Goal: Communication & Community: Answer question/provide support

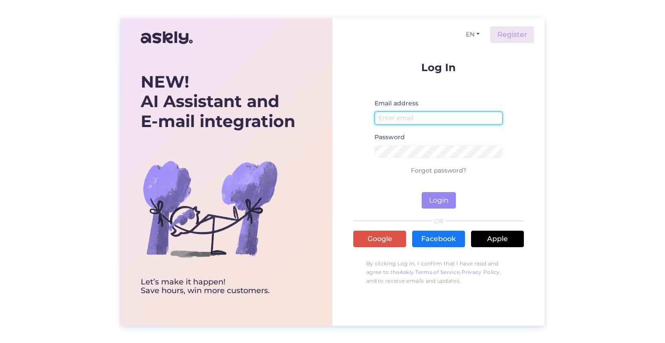
click at [409, 116] on input "email" at bounding box center [439, 117] width 128 height 13
click at [411, 119] on input "email" at bounding box center [439, 117] width 128 height 13
type input "[PERSON_NAME][EMAIL_ADDRESS][DOMAIN_NAME]"
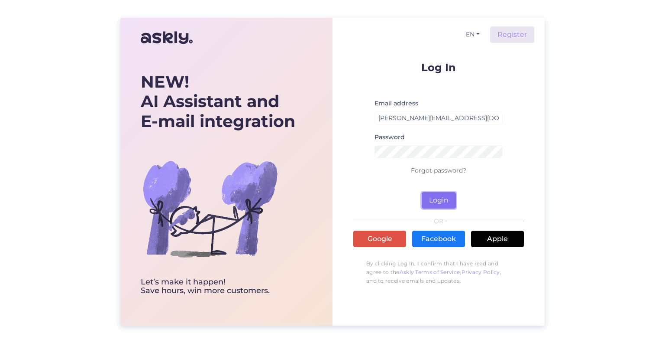
click at [436, 199] on button "Login" at bounding box center [439, 200] width 34 height 16
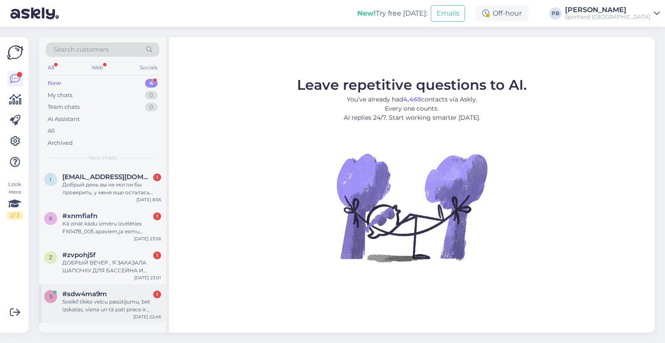
click at [111, 294] on div "#sdw4ma9m 1" at bounding box center [111, 294] width 99 height 8
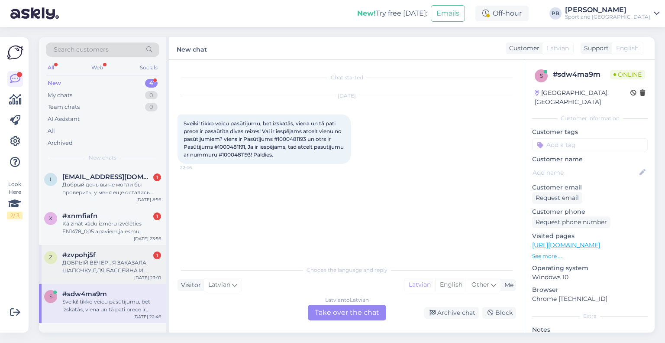
click at [119, 257] on div "#zvpohj5f 1" at bounding box center [111, 255] width 99 height 8
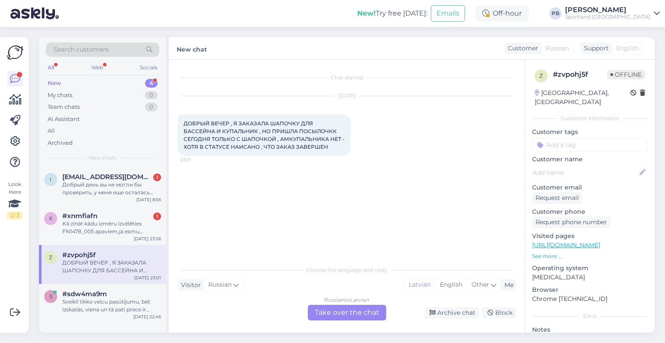
click at [353, 312] on div "Russian to Latvian Take over the chat" at bounding box center [347, 312] width 78 height 16
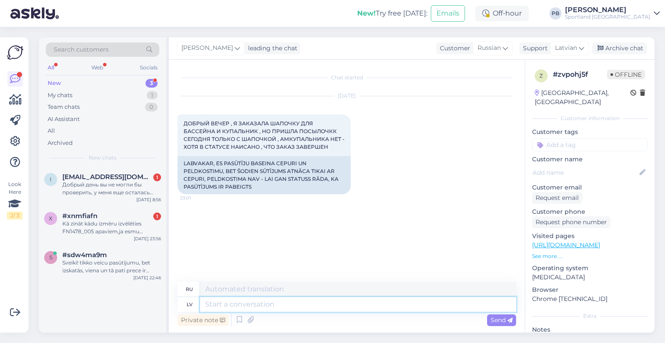
click at [300, 306] on textarea at bounding box center [358, 304] width 316 height 15
click at [496, 51] on span "Russian" at bounding box center [489, 48] width 23 height 10
type input "lat"
click at [453, 94] on ul "Latvian" at bounding box center [474, 86] width 95 height 21
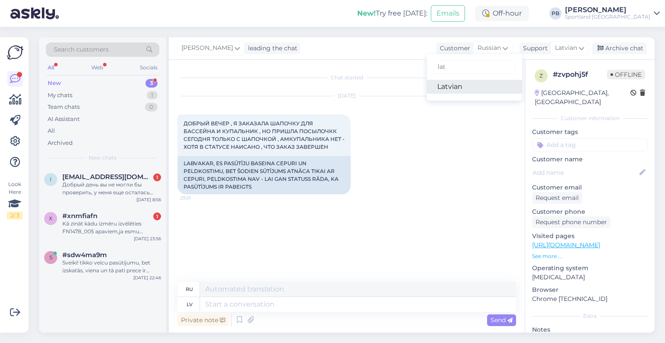
click at [456, 86] on link "Latvian" at bounding box center [474, 87] width 95 height 14
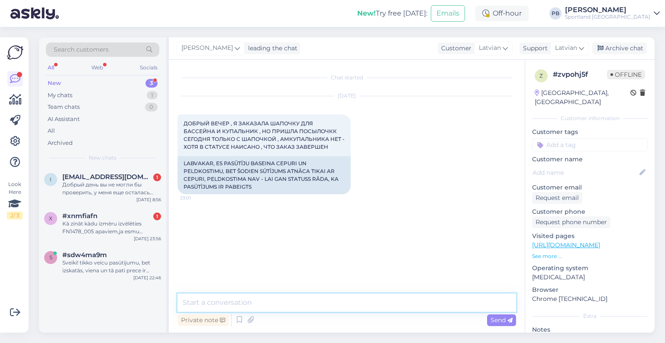
click at [248, 301] on textarea at bounding box center [347, 302] width 339 height 18
type textarea "Labdien, kāds ir Jūsu pasūtījuma numurs?"
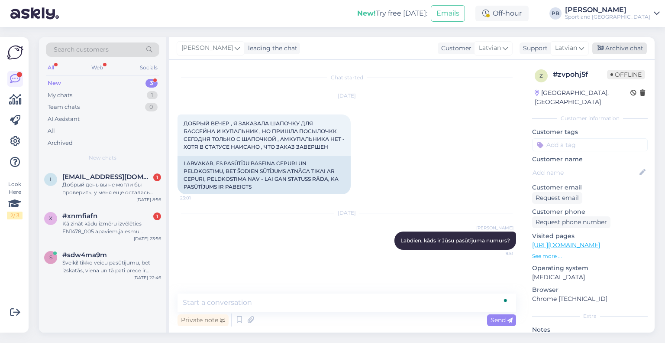
click at [626, 48] on div "Archive chat" at bounding box center [619, 48] width 55 height 12
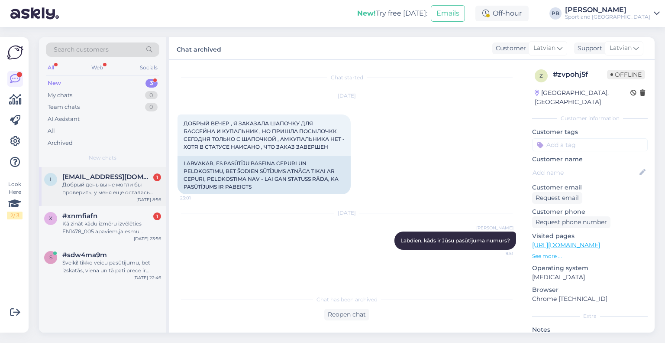
click at [132, 180] on span "[EMAIL_ADDRESS][DOMAIN_NAME]" at bounding box center [107, 177] width 90 height 8
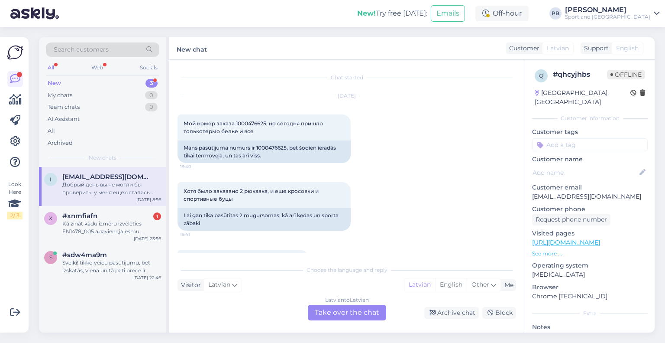
scroll to position [367, 0]
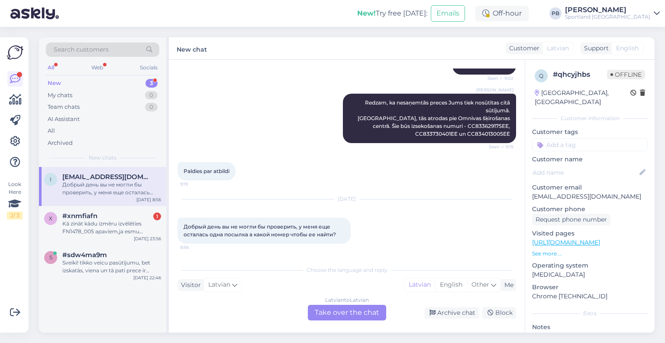
click at [340, 308] on div "Latvian to Latvian Take over the chat" at bounding box center [347, 312] width 78 height 16
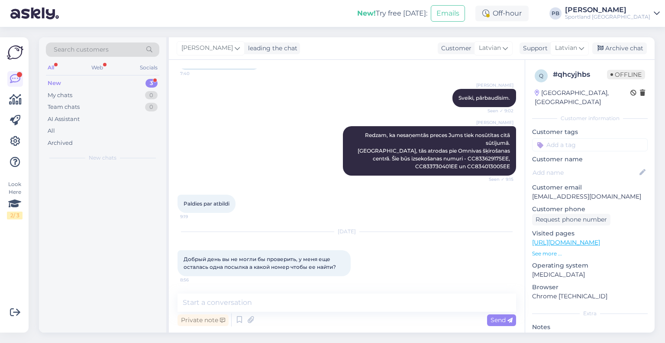
scroll to position [334, 0]
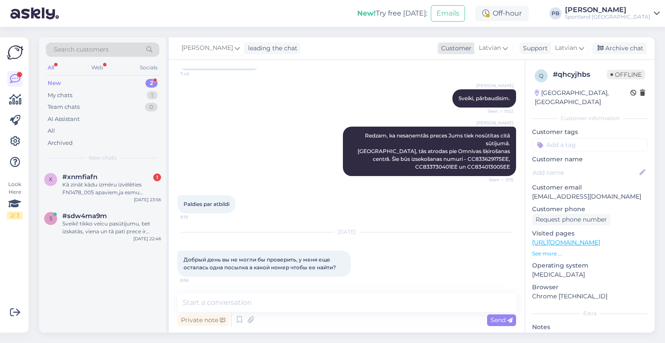
click at [483, 47] on span "Latvian" at bounding box center [490, 48] width 22 height 10
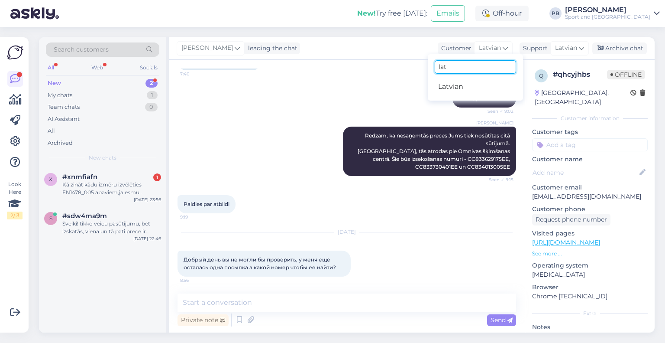
click at [463, 64] on input "lat" at bounding box center [475, 66] width 81 height 13
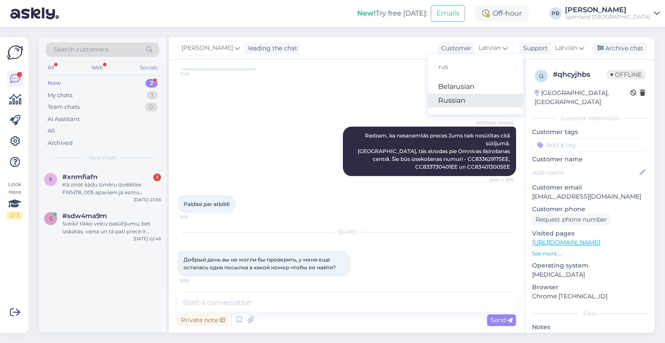
click at [455, 100] on link "Russian" at bounding box center [475, 101] width 95 height 14
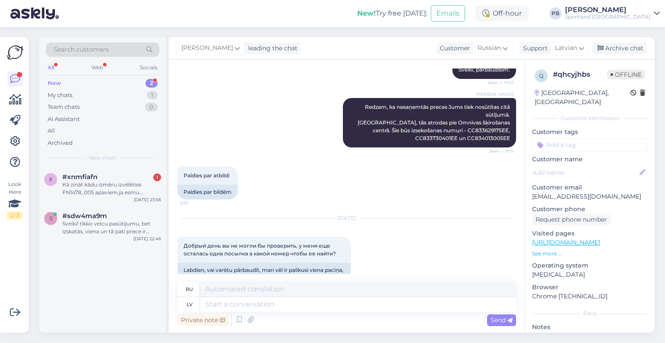
scroll to position [383, 0]
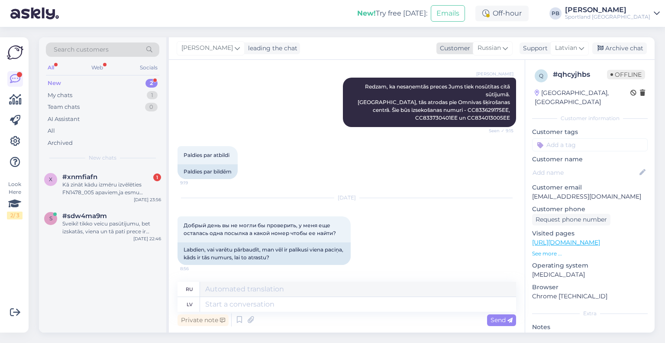
click at [492, 48] on span "Russian" at bounding box center [489, 48] width 23 height 10
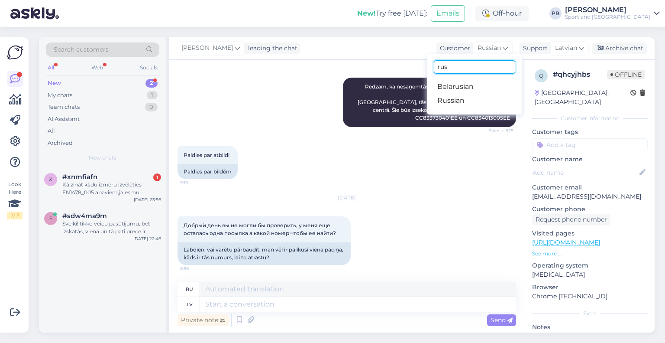
click at [446, 66] on input "rus" at bounding box center [474, 66] width 81 height 13
type input "r"
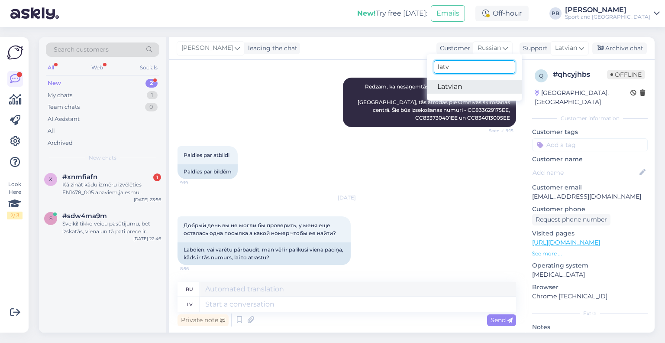
type input "latv"
click at [445, 89] on link "Latvian" at bounding box center [474, 87] width 95 height 14
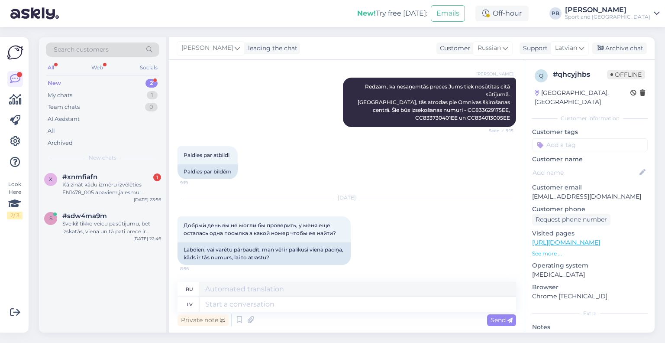
scroll to position [372, 0]
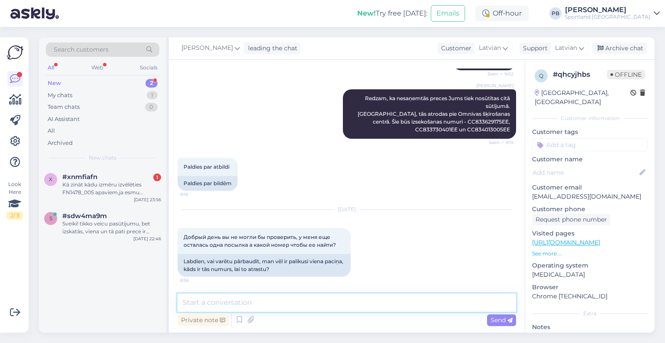
click at [272, 310] on textarea at bounding box center [347, 302] width 339 height 18
type textarea "Labdien, Kāds ir Jūsu pasūtījuma numurs?"
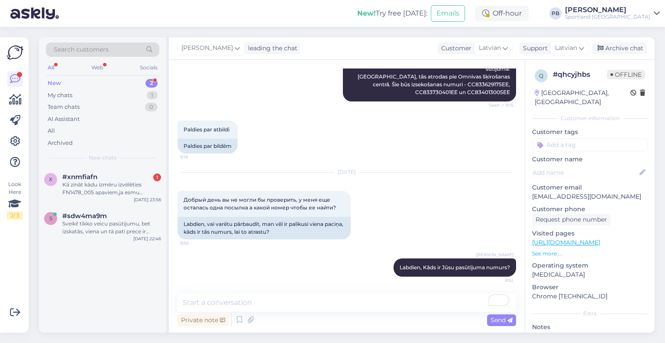
click at [624, 38] on div "[PERSON_NAME] leading the chat Customer Latvian latv Latvian Support Latvian Ar…" at bounding box center [412, 48] width 486 height 23
click at [624, 40] on div "[PERSON_NAME] leading the chat Customer Latvian latv Latvian Support Latvian Ar…" at bounding box center [412, 48] width 486 height 23
click at [625, 44] on div "Archive chat" at bounding box center [619, 48] width 55 height 12
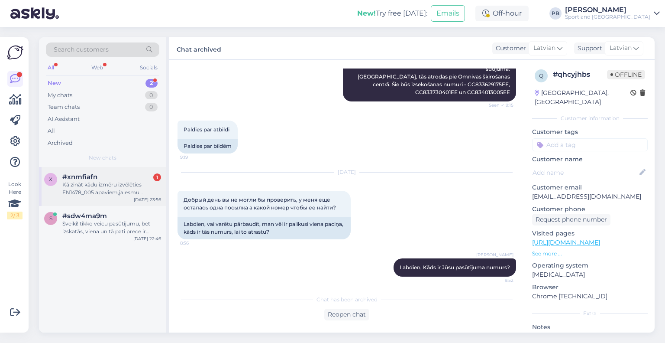
click at [98, 185] on div "Kā zināt kādu izmēru izvēlēties FN1478_005 apaviem,ja esmu nopirkusi 21.izmēru …" at bounding box center [111, 189] width 99 height 16
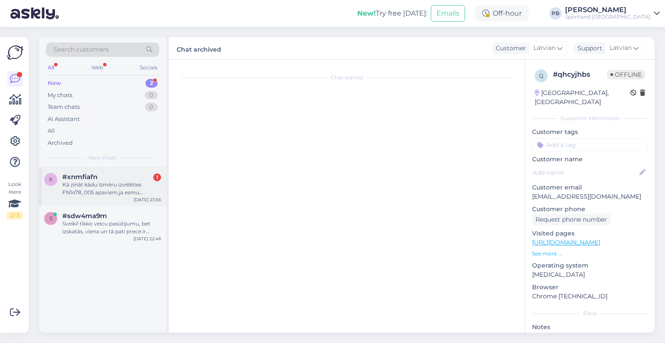
scroll to position [0, 0]
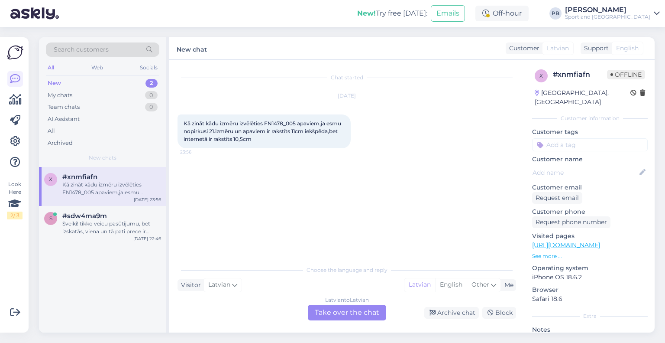
click at [337, 307] on div "Latvian to Latvian Take over the chat" at bounding box center [347, 312] width 78 height 16
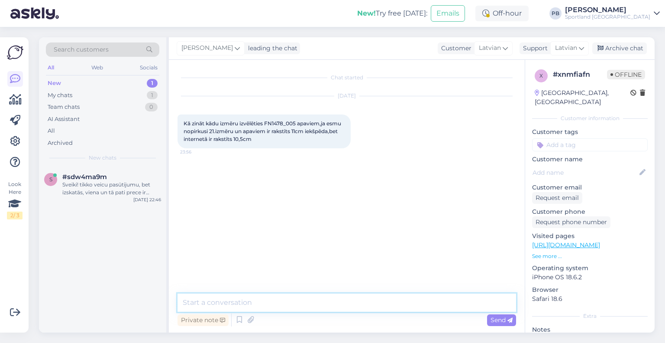
click at [286, 303] on textarea at bounding box center [347, 302] width 339 height 18
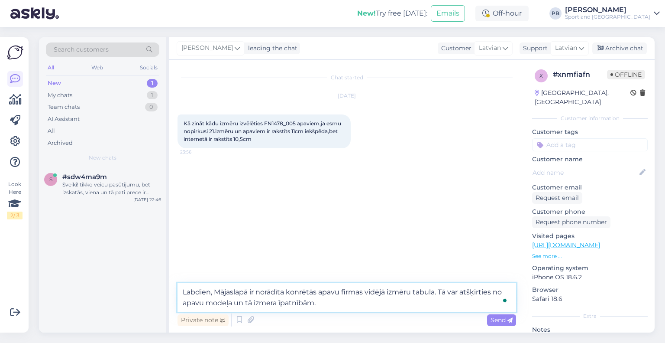
type textarea "Labdien, Mājaslapā ir norādīta konrētās apavu firmas vidējā izmēru tabula. Tā v…"
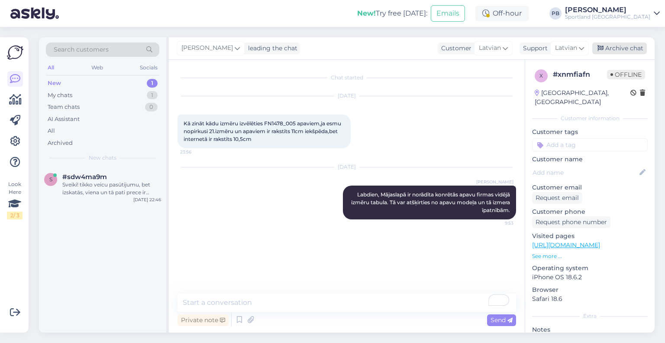
click at [627, 45] on div "Archive chat" at bounding box center [619, 48] width 55 height 12
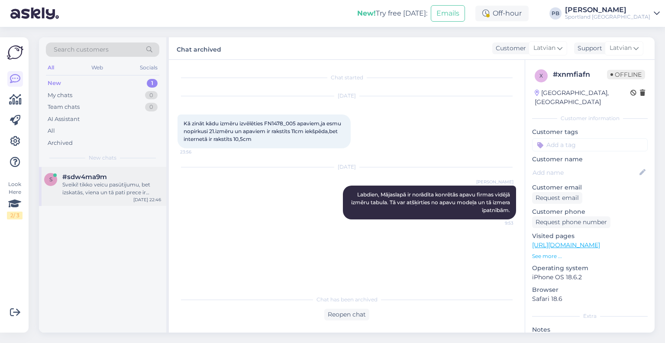
click at [113, 171] on div "s #sdw4ma9m Sveiki! tikko veicu pasūtijumu, bet izskatās, viena un tā pati prec…" at bounding box center [102, 186] width 127 height 39
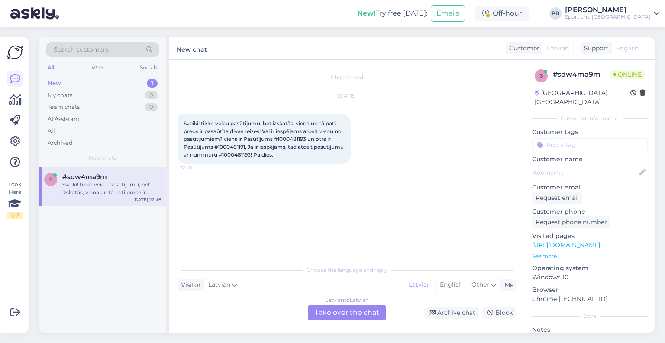
click at [299, 140] on span "Sveiki! tikko veicu pasūtijumu, bet izskatās, viena un tā pati prece ir pasaūtī…" at bounding box center [265, 139] width 162 height 38
copy span "1000481193"
click at [238, 147] on span "Sveiki! tikko veicu pasūtijumu, bet izskatās, viena un tā pati prece ir pasaūtī…" at bounding box center [265, 139] width 162 height 38
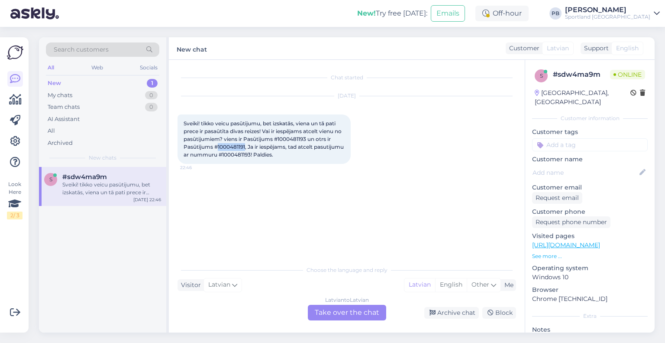
copy span "1000481191"
drag, startPoint x: 340, startPoint y: 316, endPoint x: 329, endPoint y: 313, distance: 12.2
click at [329, 313] on div "Latvian to Latvian Take over the chat" at bounding box center [347, 312] width 78 height 16
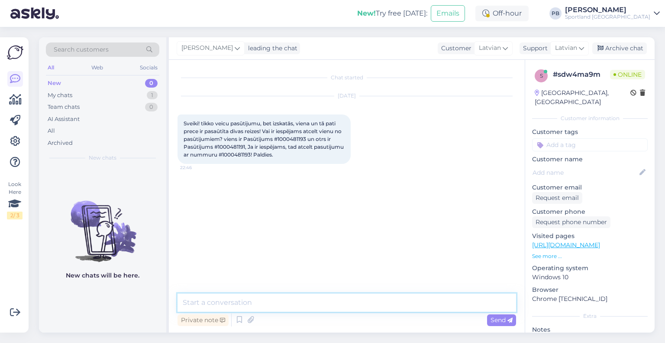
click at [288, 296] on textarea at bounding box center [347, 302] width 339 height 18
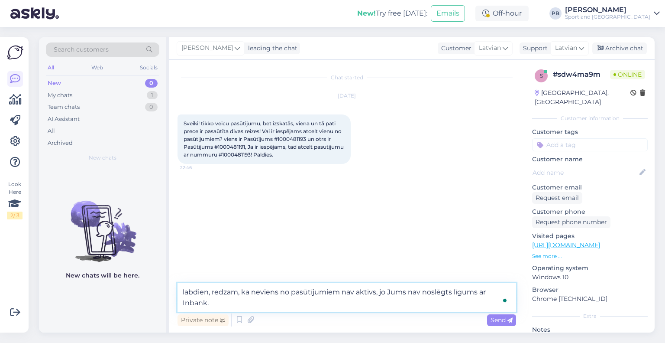
type textarea "labdien, redzam, ka neviens no pasūtījumiem nav aktīvs, jo Jums nav noslēgts lī…"
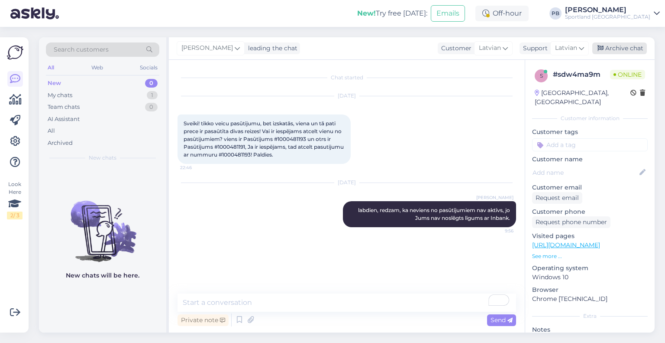
click at [624, 48] on div "Archive chat" at bounding box center [619, 48] width 55 height 12
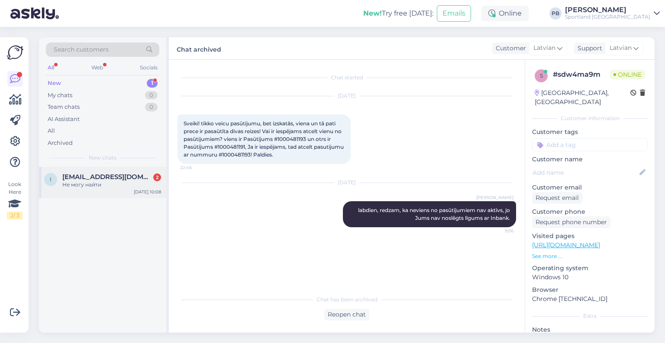
click at [96, 180] on span "[EMAIL_ADDRESS][DOMAIN_NAME]" at bounding box center [107, 177] width 90 height 8
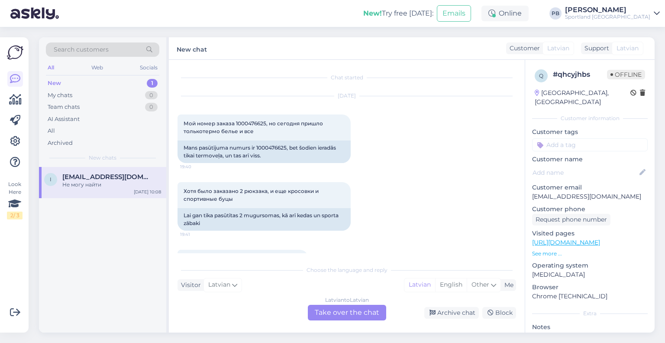
scroll to position [516, 0]
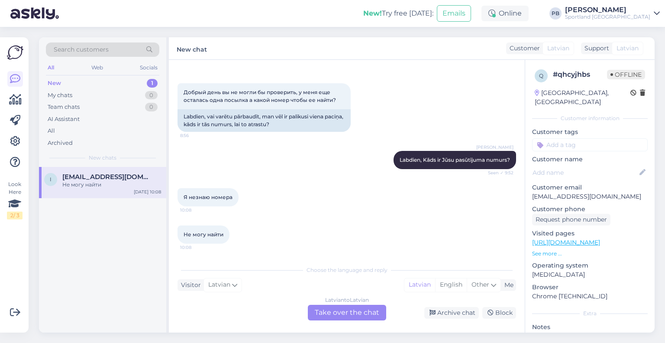
click at [366, 311] on div "Latvian to Latvian Take over the chat" at bounding box center [347, 312] width 78 height 16
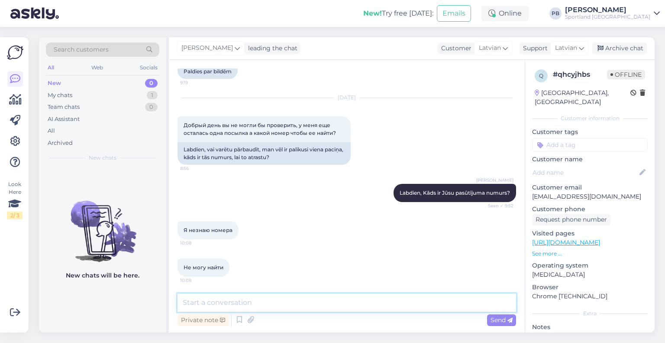
click at [296, 307] on textarea at bounding box center [347, 302] width 339 height 18
type textarea "bet kads ir Jūsu sportland pasūtījuma numurs?"
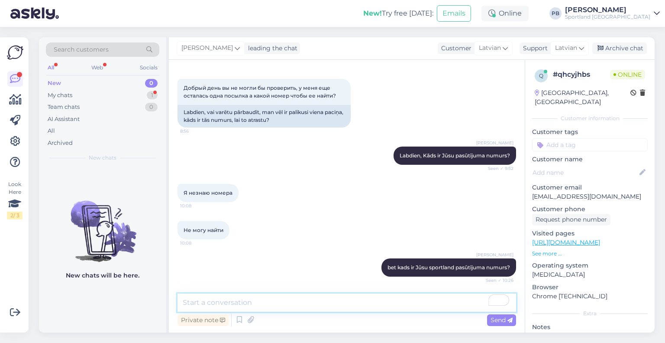
scroll to position [620, 0]
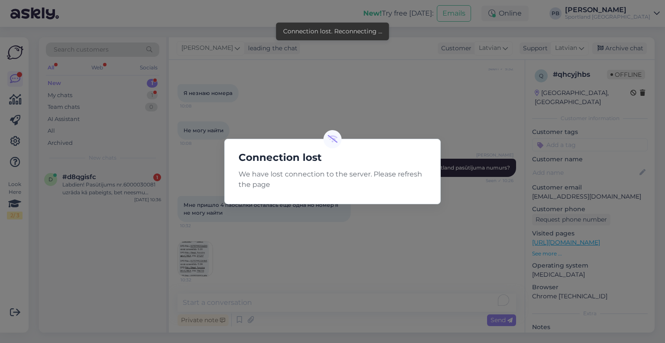
click at [353, 89] on div "Connection lost We have lost connection to the server. Please refresh the page" at bounding box center [332, 171] width 665 height 343
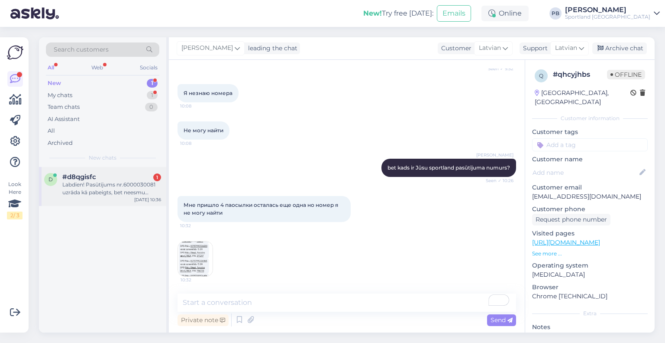
click at [133, 194] on div "Labdien! Pasūtījums nr.6000030081 uzrāda kā pabeigts, bet neesmu saņēmusi sms p…" at bounding box center [111, 189] width 99 height 16
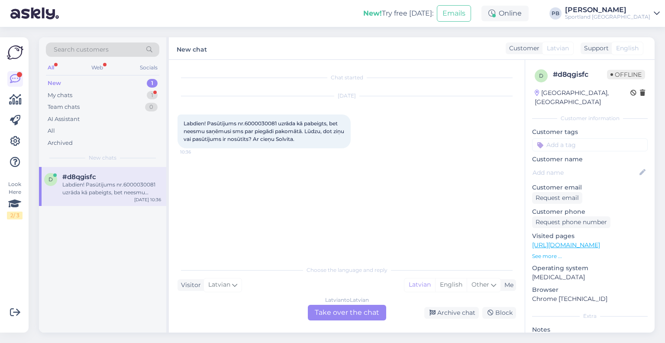
scroll to position [0, 0]
click at [345, 311] on div "Latvian to Latvian Take over the chat" at bounding box center [347, 312] width 78 height 16
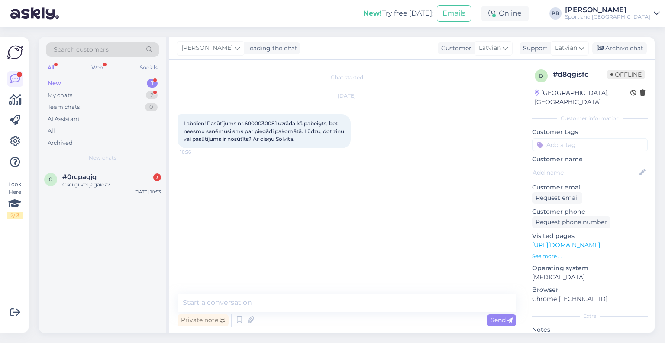
click at [272, 123] on span "Labdien! Pasūtījums nr.6000030081 uzrāda kā pabeigts, bet neesmu saņēmusi sms p…" at bounding box center [265, 131] width 162 height 22
copy span "6000030081"
click at [236, 303] on textarea at bounding box center [347, 302] width 339 height 18
type textarea "Labdien, Pasūtījums jau 10.09 ir izņemts no pakomāta."
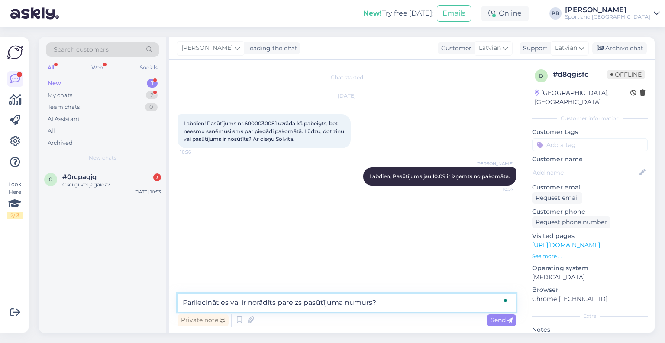
type textarea "Parliecināties vai ir norādīts pareizs pasūtījuma numurs?"
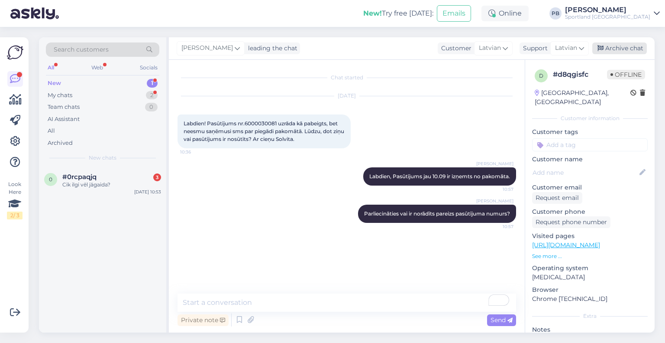
click at [610, 44] on div "Archive chat" at bounding box center [619, 48] width 55 height 12
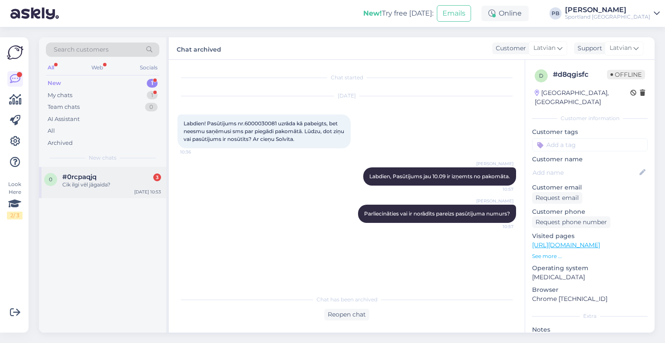
click at [94, 189] on div "0 #0rcpaqjq 3 Cik ilgi vēl jāgaida? [DATE] 10:53" at bounding box center [102, 182] width 127 height 31
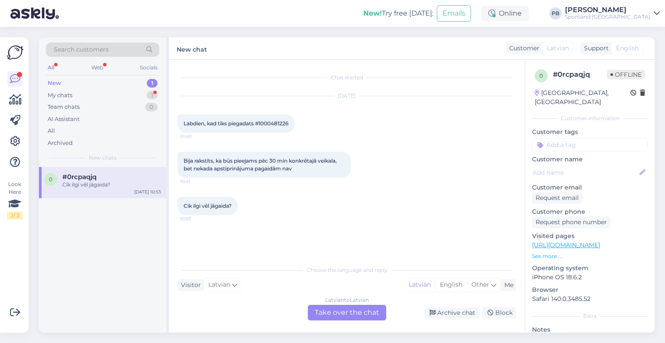
click at [276, 126] on span "Labdien, kad tiks piegadats #1000481226" at bounding box center [236, 123] width 105 height 6
copy div "1000481226 10:40"
click at [331, 312] on div "Latvian to Latvian Take over the chat" at bounding box center [347, 312] width 78 height 16
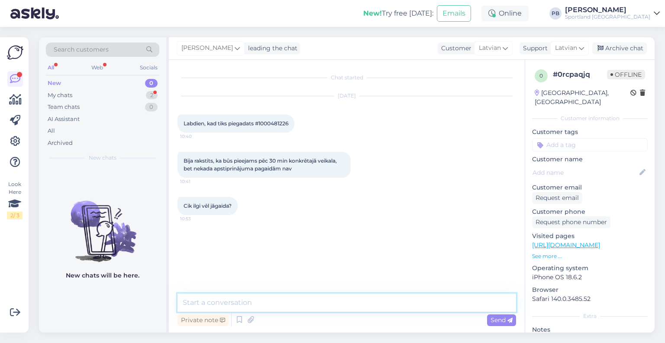
click at [253, 299] on textarea at bounding box center [347, 302] width 339 height 18
type textarea "labdien, nodevām ziņu veikalam, lai šo pasūtījumu apstrada pēc iespējas ātrāk"
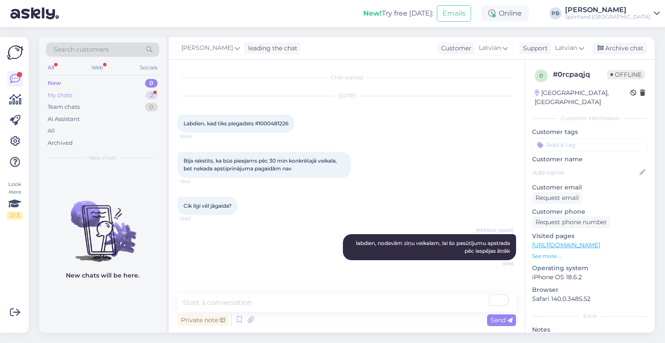
click at [71, 95] on div "My chats" at bounding box center [60, 95] width 25 height 9
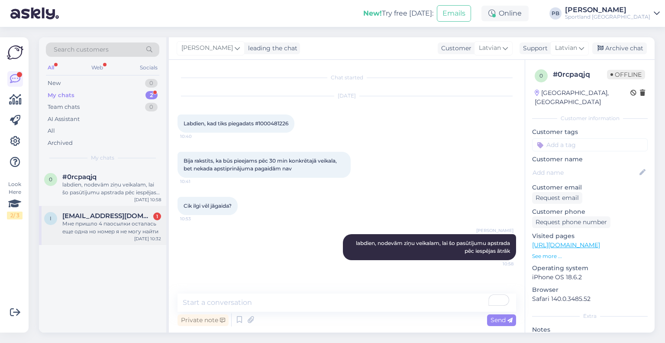
click at [101, 229] on div "Мне пришло 4 паосылки осталась еще одна но номер я не могу найти" at bounding box center [111, 228] width 99 height 16
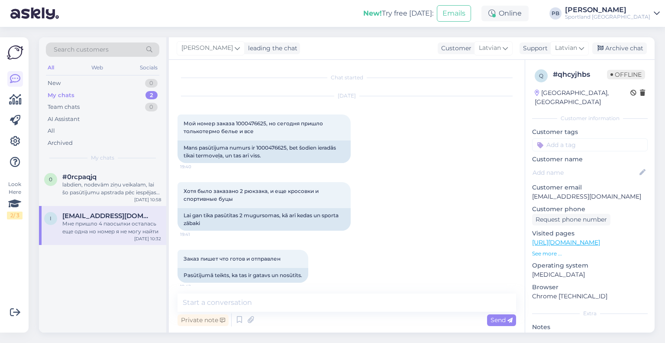
scroll to position [620, 0]
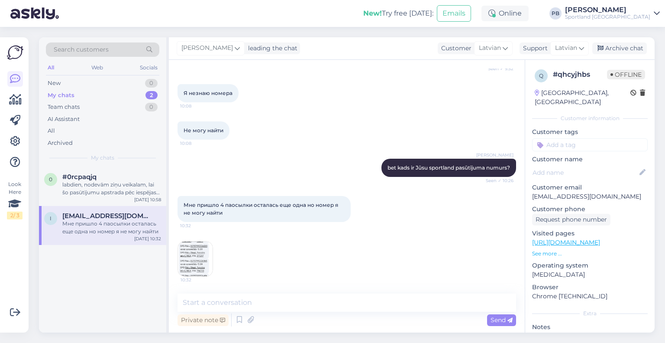
click at [200, 266] on img at bounding box center [195, 258] width 35 height 35
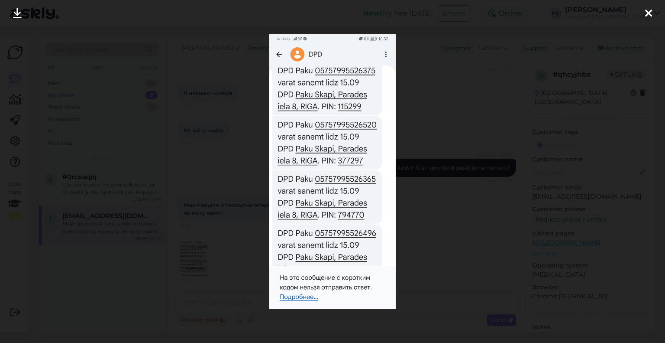
drag, startPoint x: 208, startPoint y: 256, endPoint x: 663, endPoint y: 50, distance: 499.1
click at [663, 50] on div at bounding box center [332, 171] width 665 height 343
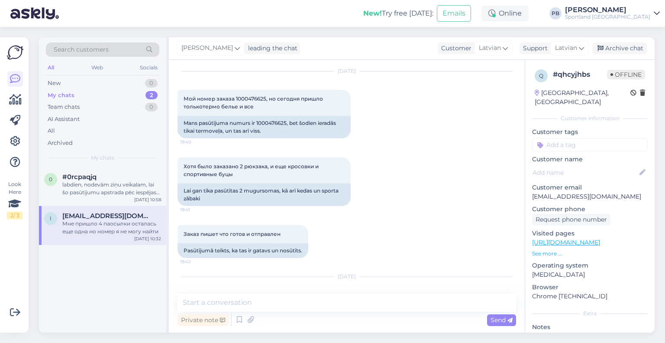
scroll to position [0, 0]
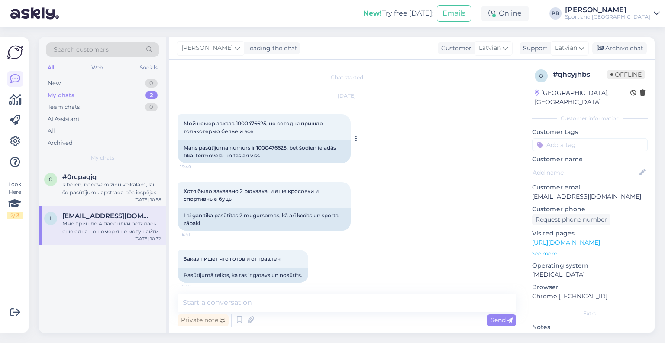
click at [278, 148] on div "Mans pasūtījuma numurs ir 1000476625, bet šodien ieradās tikai termoveļa, un ta…" at bounding box center [264, 151] width 173 height 23
copy div "1000476625"
click at [232, 296] on textarea at bounding box center [347, 302] width 339 height 18
type textarea "mums ir nepieciešams Jusu sp"
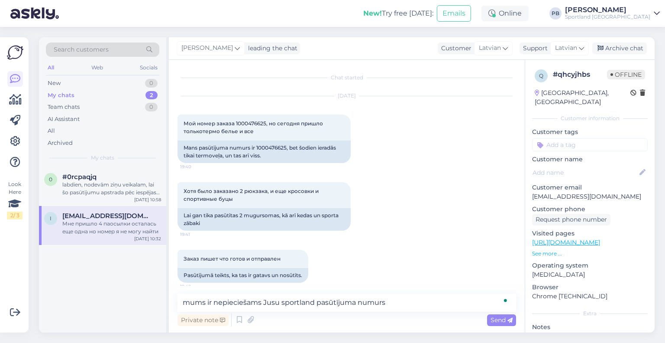
type textarea "mums ir nepieciešams Jusu sportland pasūtījuma numurs"
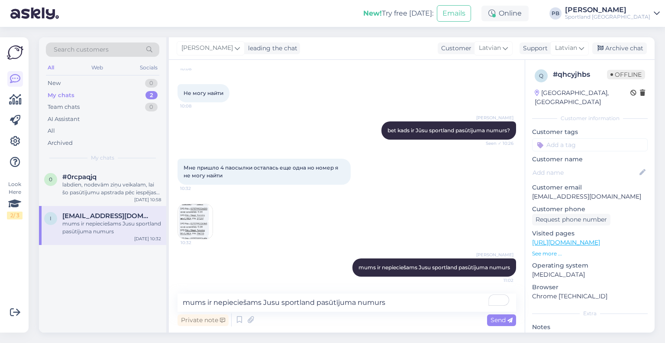
click at [621, 38] on div "[PERSON_NAME] leading the chat Customer Latvian latv Latvian Support Latvian Ar…" at bounding box center [412, 48] width 486 height 23
click at [620, 48] on div "Archive chat" at bounding box center [619, 48] width 55 height 12
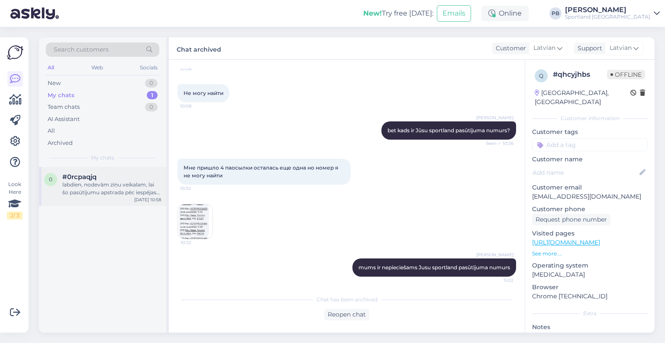
click at [95, 185] on div "labdien, nodevām ziņu veikalam, lai šo pasūtījumu apstrada pēc iespējas ātrāk" at bounding box center [111, 189] width 99 height 16
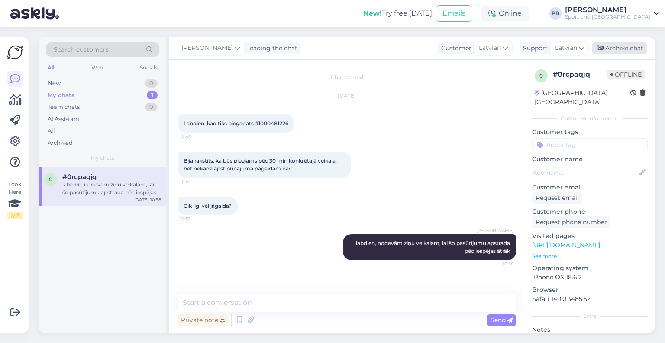
click at [617, 42] on div "Archive chat" at bounding box center [619, 48] width 55 height 12
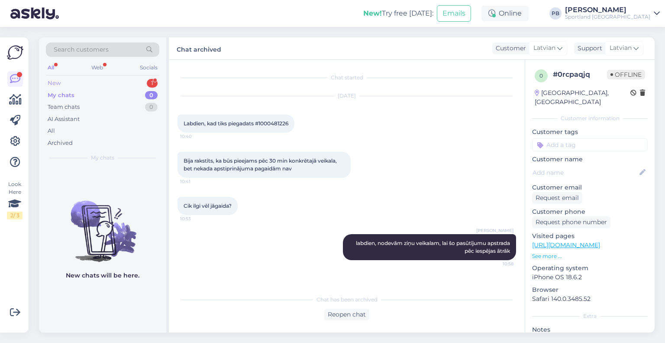
click at [90, 79] on div "New 1" at bounding box center [102, 83] width 113 height 12
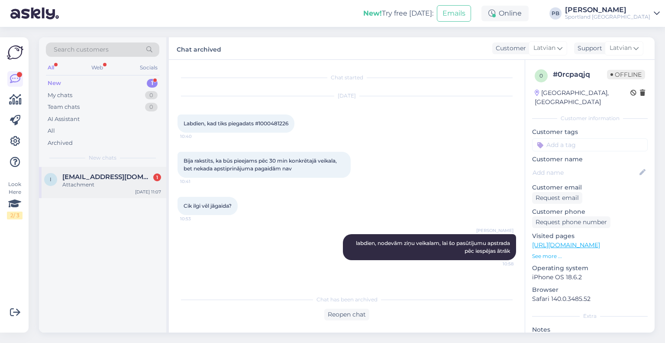
click at [100, 175] on span "[EMAIL_ADDRESS][DOMAIN_NAME]" at bounding box center [107, 177] width 90 height 8
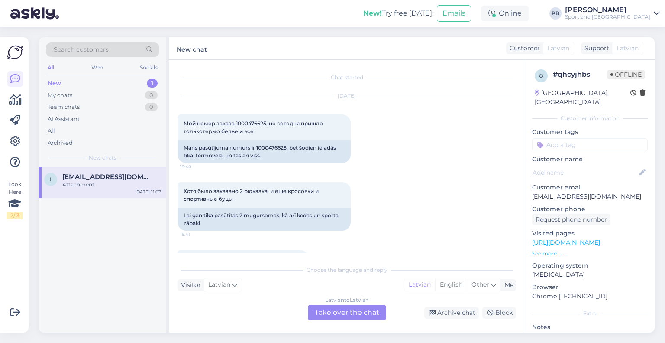
scroll to position [799, 0]
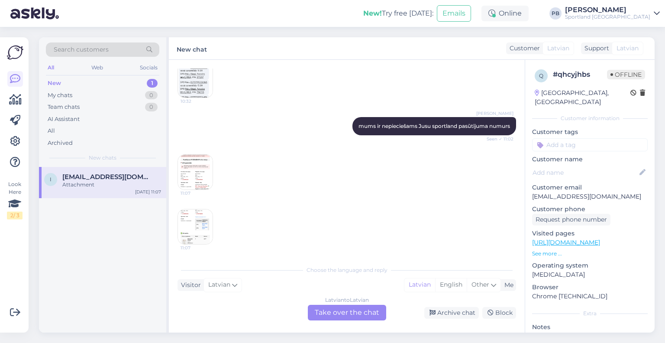
click at [194, 172] on img at bounding box center [195, 172] width 35 height 35
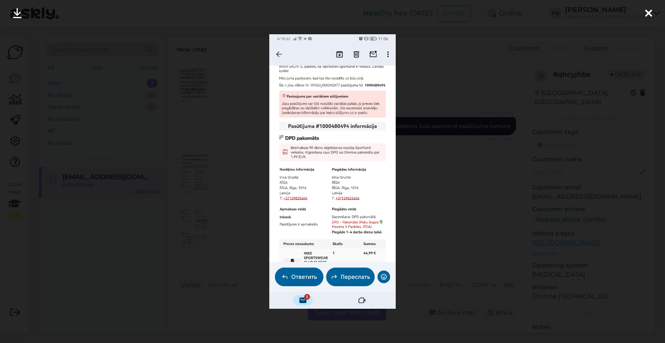
click at [239, 154] on div at bounding box center [332, 171] width 665 height 343
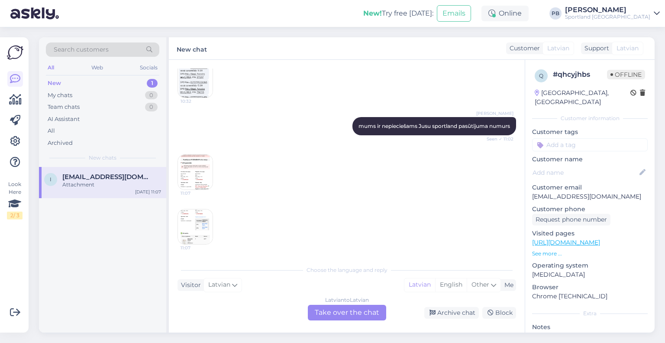
click at [353, 307] on div "Latvian to Latvian Take over the chat" at bounding box center [347, 312] width 78 height 16
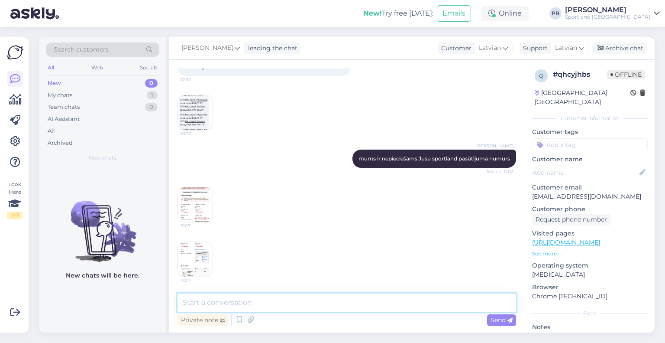
click at [353, 307] on textarea at bounding box center [347, 302] width 339 height 18
type textarea "un kāda prece jums nav atnākusi?"
click at [204, 265] on img at bounding box center [195, 259] width 35 height 35
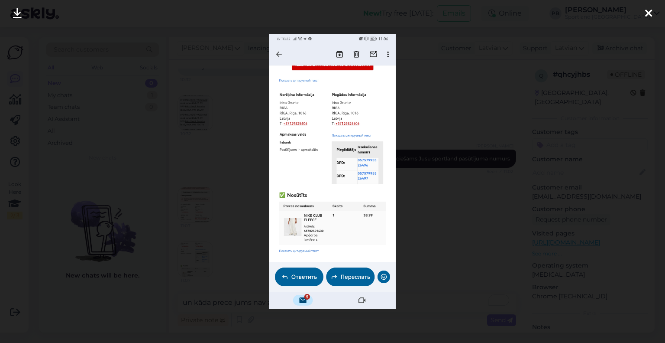
click at [506, 131] on div at bounding box center [332, 171] width 665 height 343
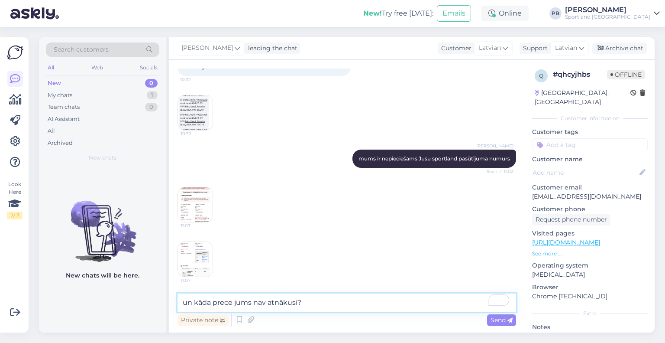
drag, startPoint x: 340, startPoint y: 305, endPoint x: 114, endPoint y: 311, distance: 225.7
click at [114, 311] on div "Search customers All Web Socials New 0 My chats 1 Team chats 0 AI Assistant All…" at bounding box center [347, 184] width 616 height 295
type textarea "un kura prece nav saņemta?"
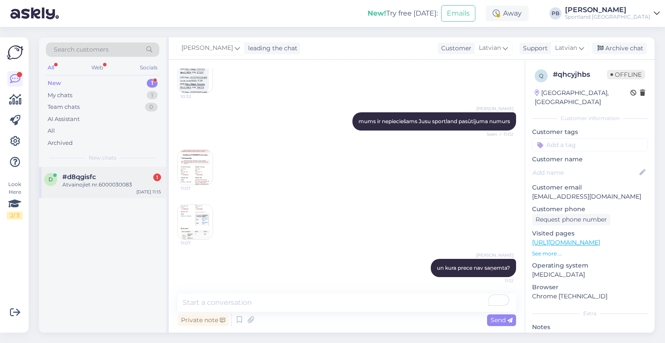
click at [106, 193] on div "d #d8qgisfc 1 Atvainojiet nr.6000030083 Sep 13 11:15" at bounding box center [102, 182] width 127 height 31
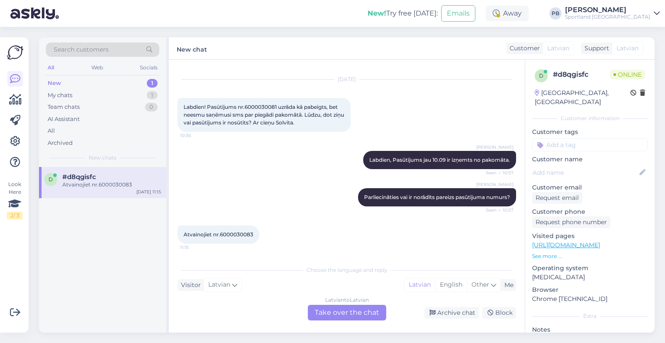
scroll to position [16, 0]
click at [245, 237] on span "Atvainojiet nr.6000030083" at bounding box center [219, 234] width 70 height 6
copy div "6000030083 11:15"
click at [331, 309] on div "Latvian to Latvian Take over the chat" at bounding box center [347, 312] width 78 height 16
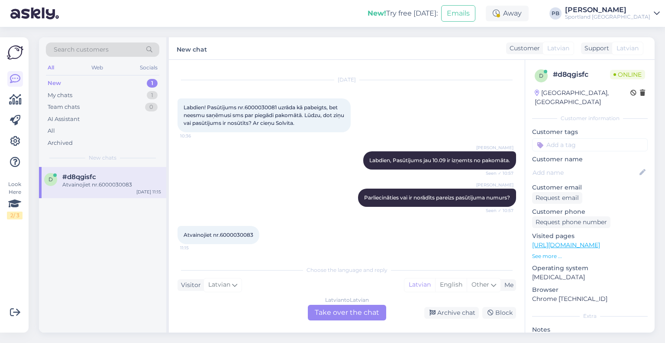
scroll to position [0, 0]
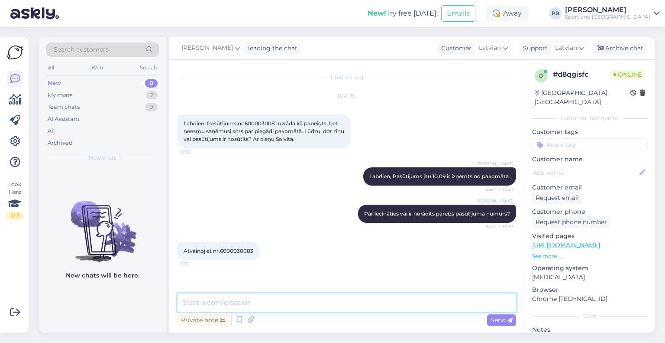
click at [272, 298] on textarea at bounding box center [347, 302] width 339 height 18
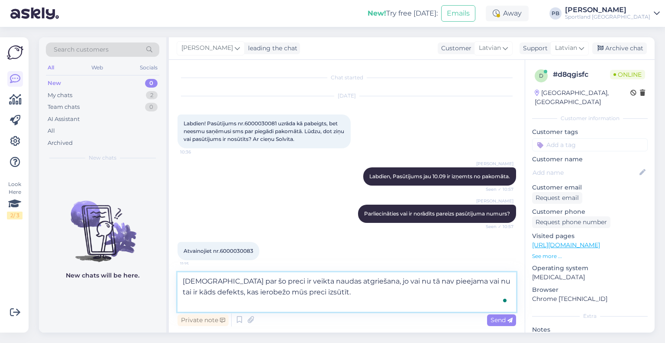
paste textarea "Sep 8, 2025 8:46:07 PM 95 - Closed Customer Notified We refunded €30.13 online.…"
type textarea "Jums par šo preci ir veikta naudas atgriešana, jo vai nu tā nav pieejama vai nu…"
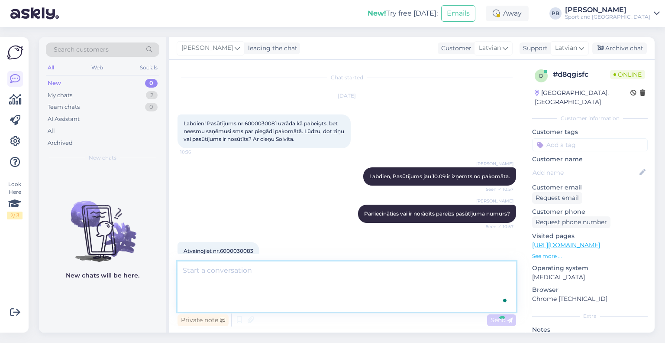
scroll to position [60, 0]
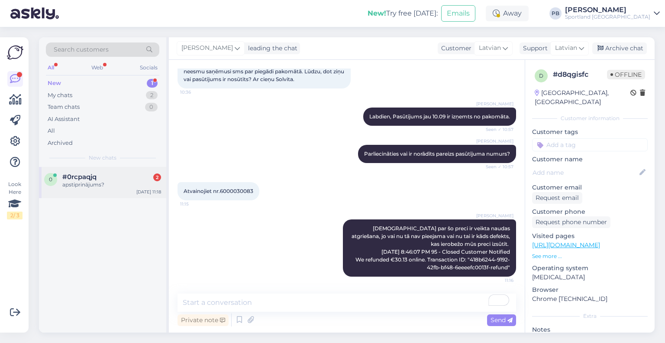
click at [96, 190] on div "0 #0rcpaqjq 2 apstiprinājums? Sep 13 11:18" at bounding box center [102, 182] width 127 height 31
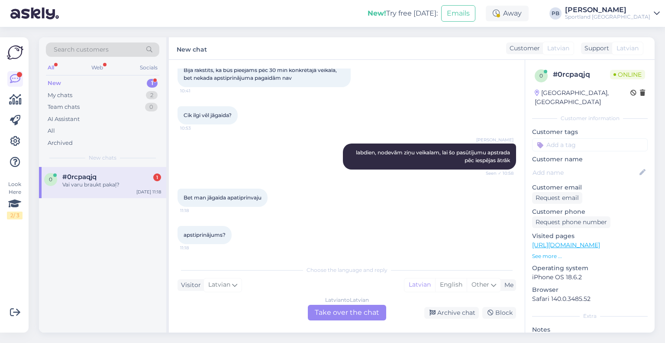
scroll to position [128, 0]
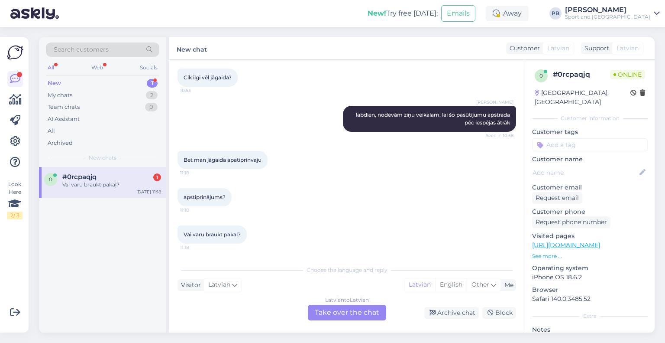
click at [349, 311] on div "Latvian to Latvian Take over the chat" at bounding box center [347, 312] width 78 height 16
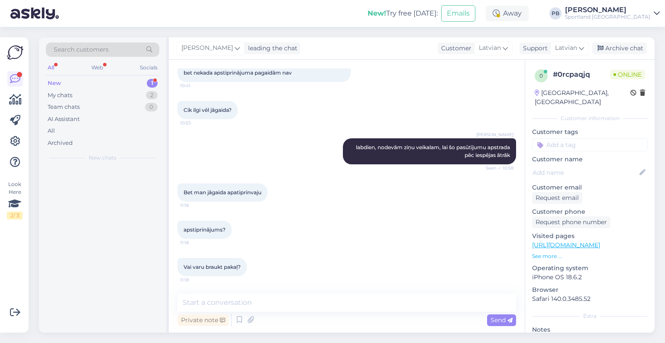
scroll to position [95, 0]
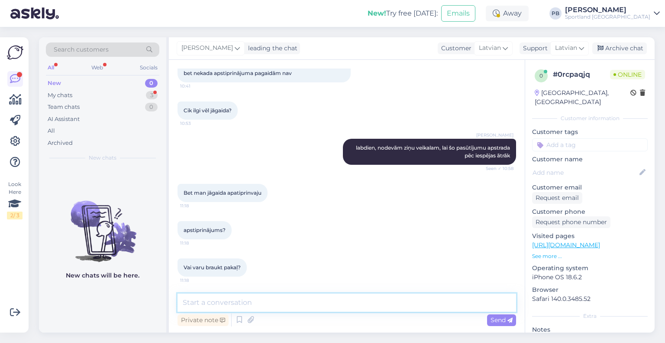
click at [310, 306] on textarea at bounding box center [347, 302] width 339 height 18
type textarea "jums būs jāgaida apstiprinājums, diemžēl :("
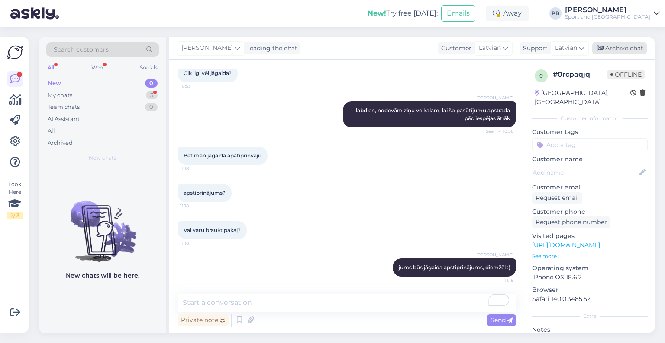
click at [627, 50] on div "Archive chat" at bounding box center [619, 48] width 55 height 12
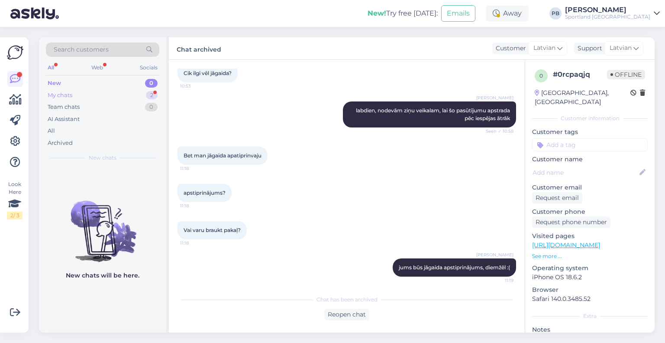
click at [104, 91] on div "My chats 2" at bounding box center [102, 95] width 113 height 12
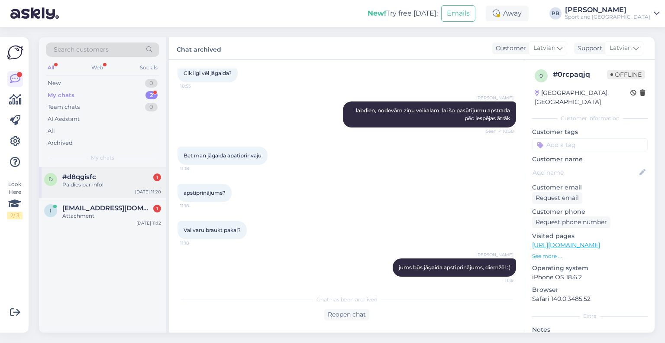
click at [110, 183] on div "Paldies par info!" at bounding box center [111, 185] width 99 height 8
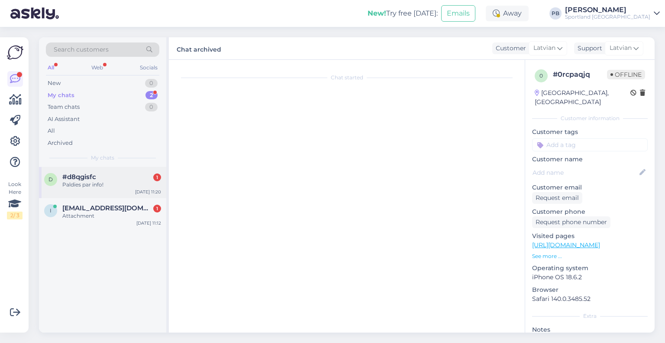
scroll to position [97, 0]
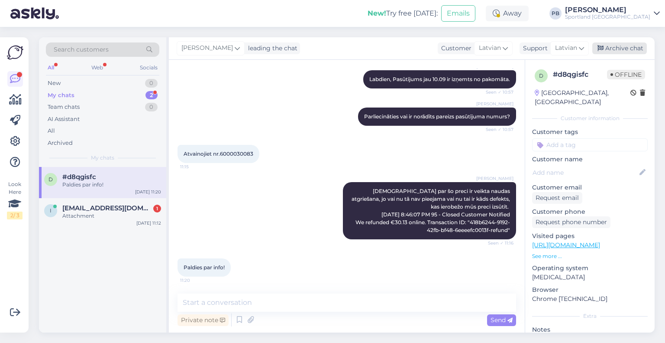
click at [622, 46] on div "Archive chat" at bounding box center [619, 48] width 55 height 12
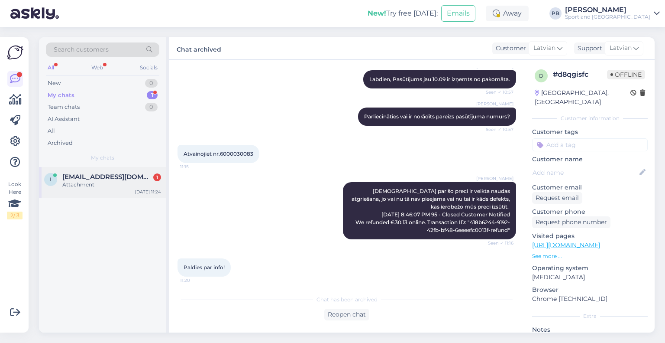
click at [138, 175] on div "irastrode@gmail.com 1" at bounding box center [111, 177] width 99 height 8
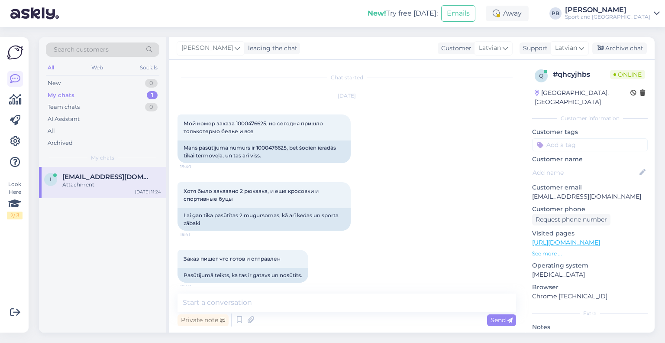
scroll to position [857, 0]
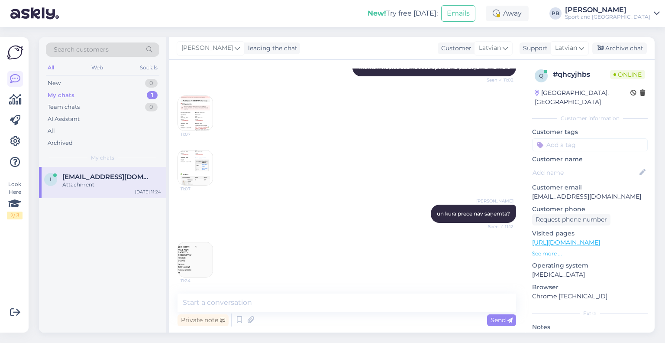
click at [192, 261] on img at bounding box center [195, 259] width 35 height 35
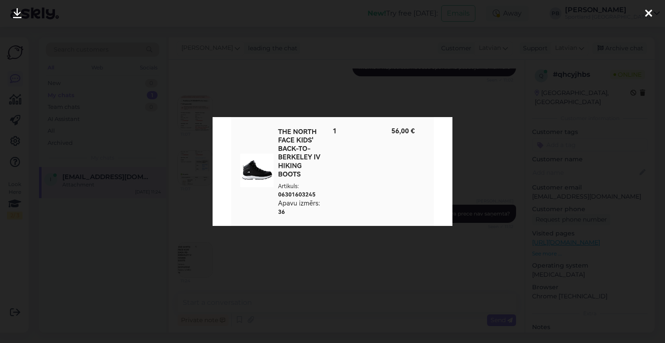
click at [263, 287] on div at bounding box center [332, 171] width 665 height 343
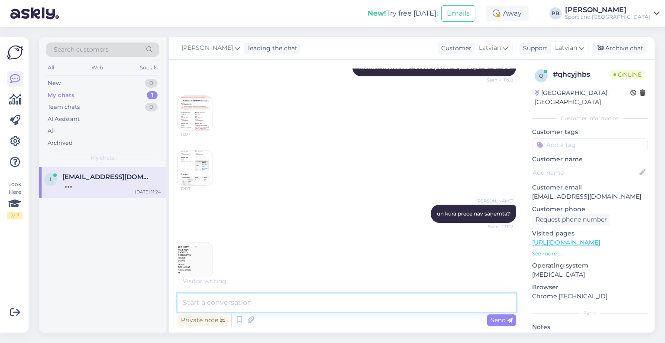
click at [305, 304] on textarea at bounding box center [347, 302] width 339 height 18
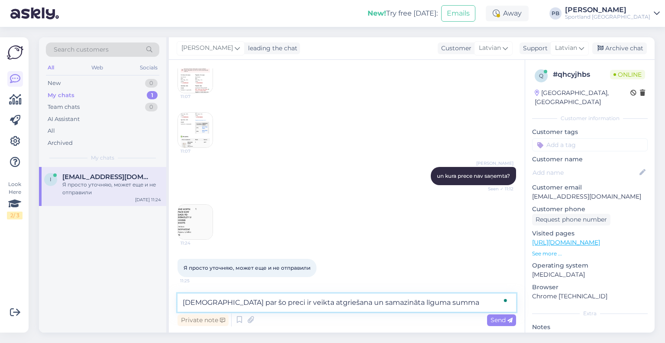
type textarea "Jums par šo preci ir veikta atgriešana un samazināta līguma summa"
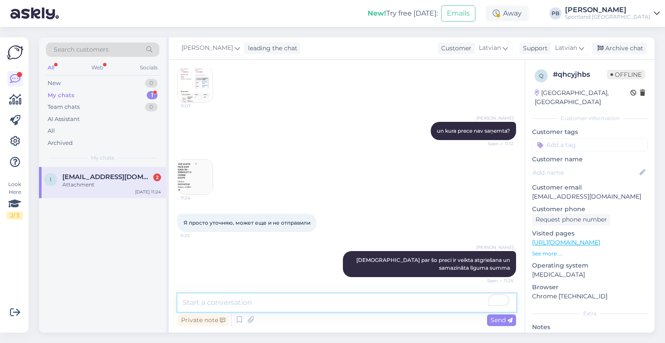
scroll to position [1032, 0]
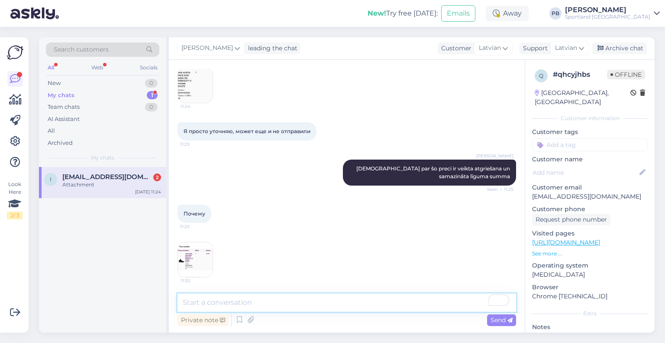
click at [201, 306] on textarea "To enrich screen reader interactions, please activate Accessibility in Grammarl…" at bounding box center [347, 302] width 339 height 18
type textarea "Jo prece nav bijusi pieejama, vai tai ir bijis defekts."
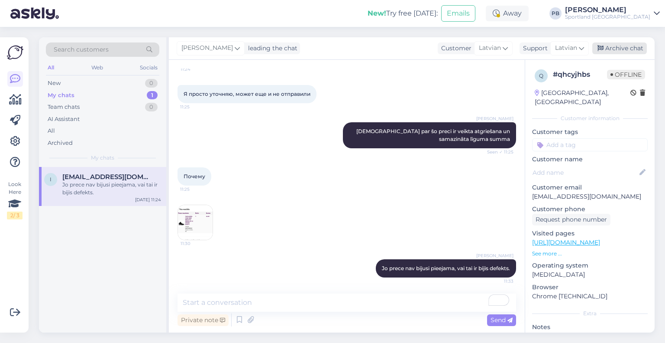
click at [620, 49] on div "Archive chat" at bounding box center [619, 48] width 55 height 12
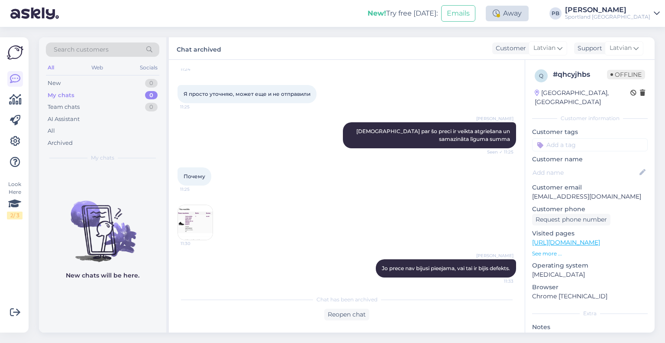
click at [529, 15] on div "Away" at bounding box center [507, 14] width 43 height 16
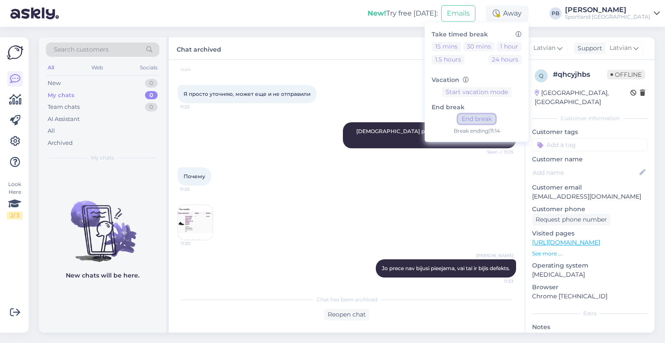
click at [495, 116] on button "End break" at bounding box center [476, 119] width 37 height 10
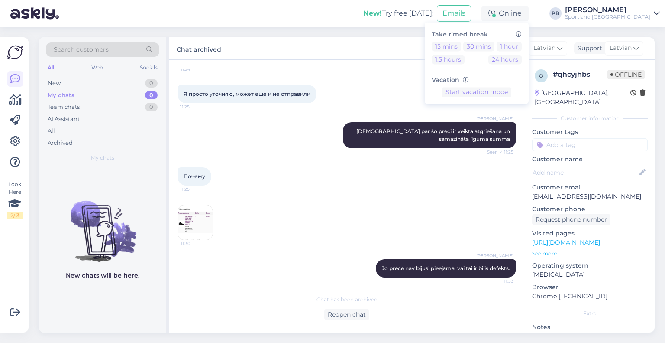
click at [414, 97] on div "Я просто уточняю, может еще и не отправили 11:25" at bounding box center [347, 93] width 339 height 37
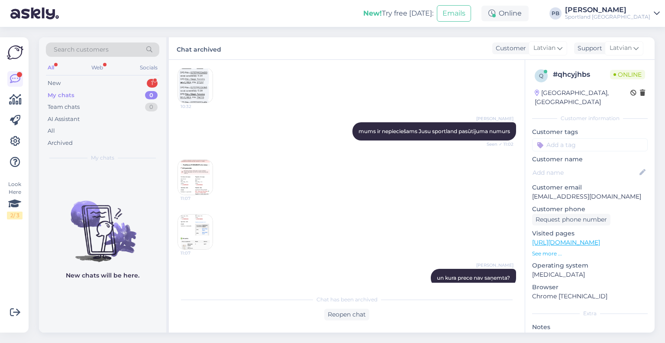
scroll to position [781, 0]
